Goal: Information Seeking & Learning: Learn about a topic

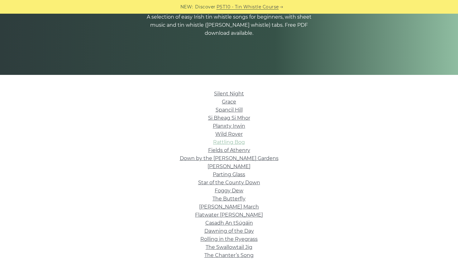
click at [239, 142] on link "Rattling Bog" at bounding box center [229, 142] width 32 height 6
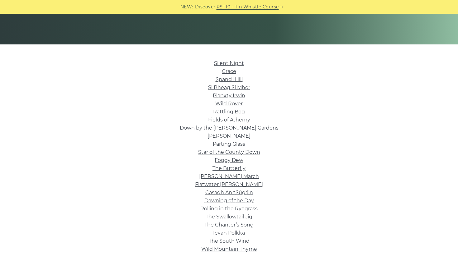
scroll to position [120, 0]
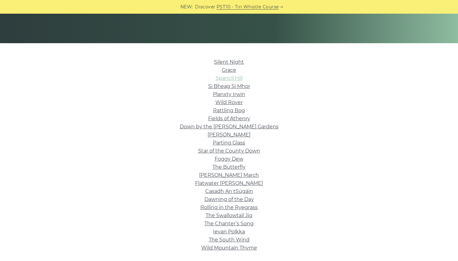
click at [238, 78] on link "Spancil Hill" at bounding box center [228, 78] width 27 height 6
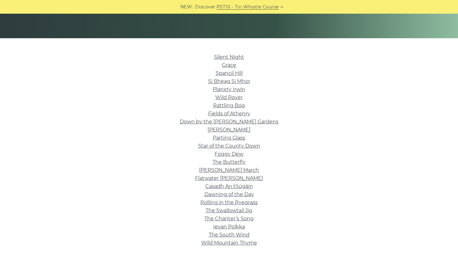
scroll to position [123, 0]
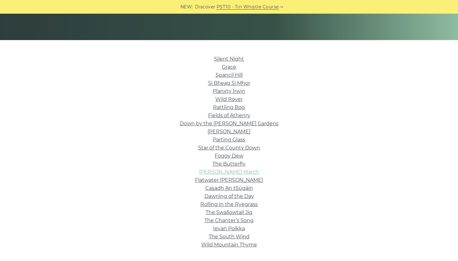
click at [239, 174] on link "[PERSON_NAME] March" at bounding box center [229, 172] width 60 height 6
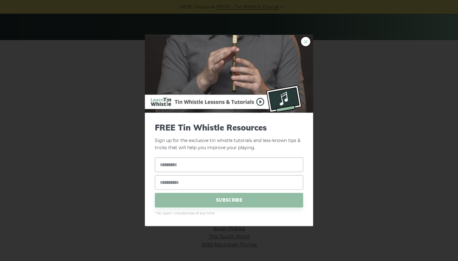
click at [305, 44] on link "×" at bounding box center [305, 41] width 9 height 9
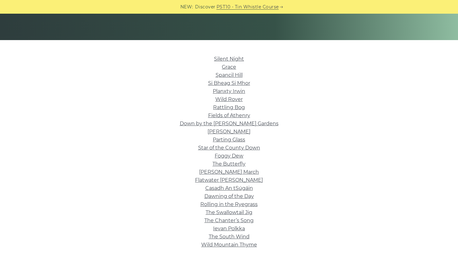
scroll to position [121, 0]
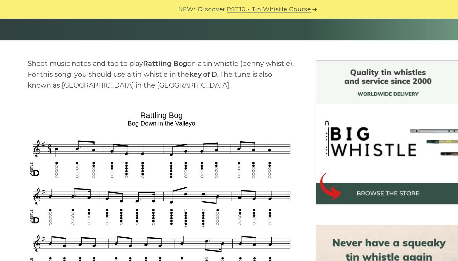
scroll to position [128, 0]
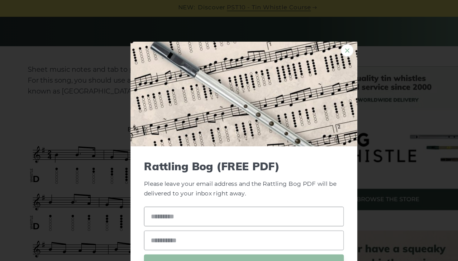
click at [301, 36] on link "×" at bounding box center [305, 38] width 9 height 9
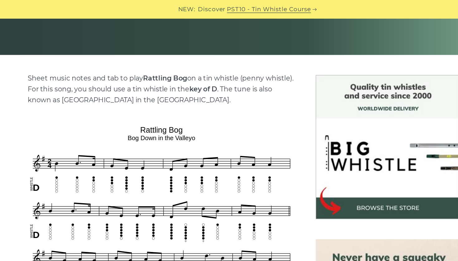
scroll to position [118, 0]
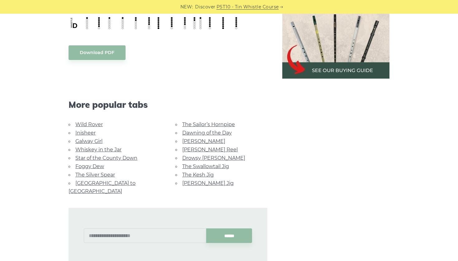
scroll to position [341, 0]
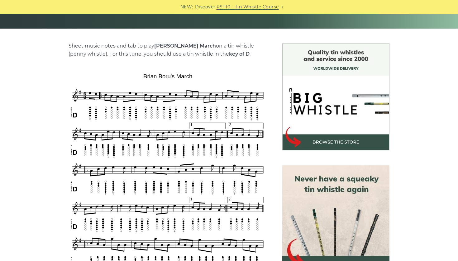
scroll to position [159, 0]
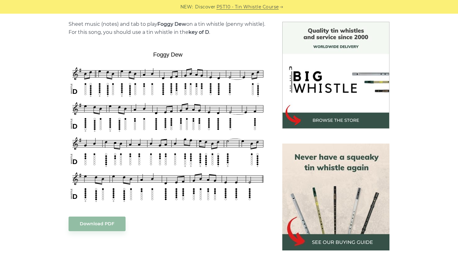
scroll to position [157, 0]
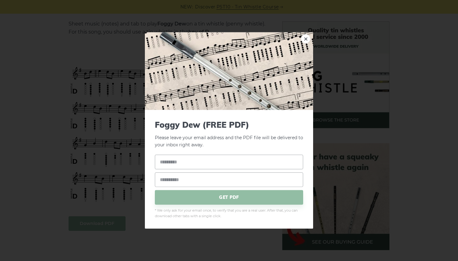
click at [309, 38] on link "×" at bounding box center [305, 38] width 9 height 9
